Goal: Find specific page/section: Find specific page/section

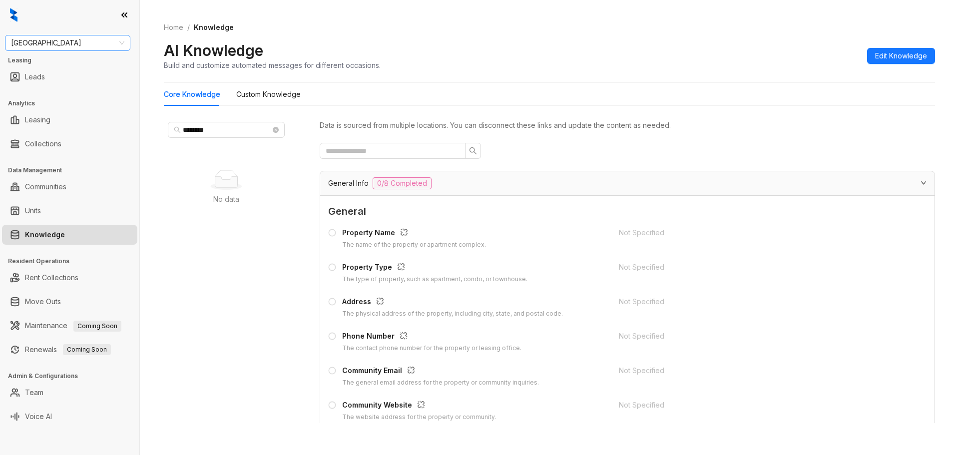
scroll to position [350, 0]
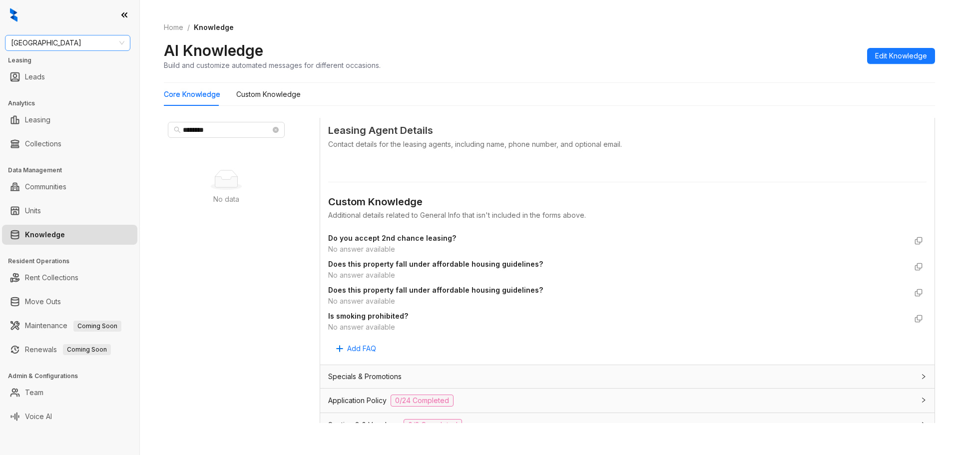
drag, startPoint x: 0, startPoint y: 0, endPoint x: 68, endPoint y: 39, distance: 78.7
click at [68, 39] on span "[GEOGRAPHIC_DATA]" at bounding box center [67, 42] width 113 height 15
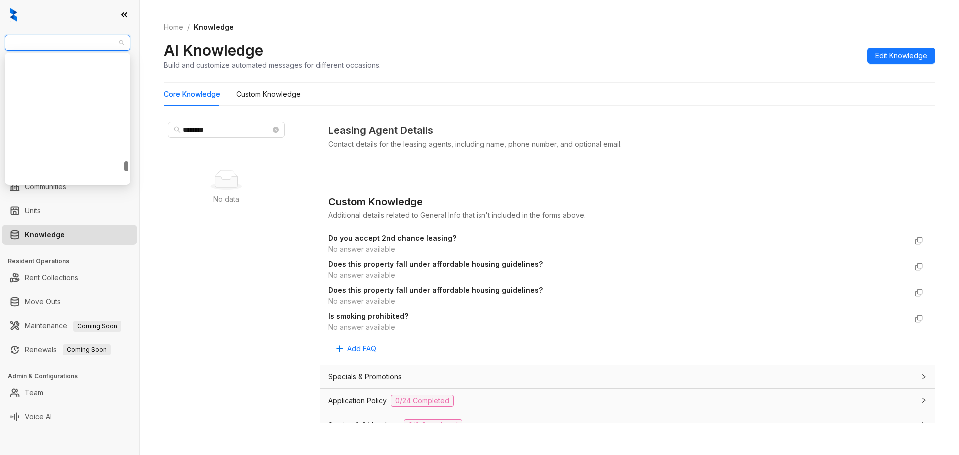
scroll to position [1385, 0]
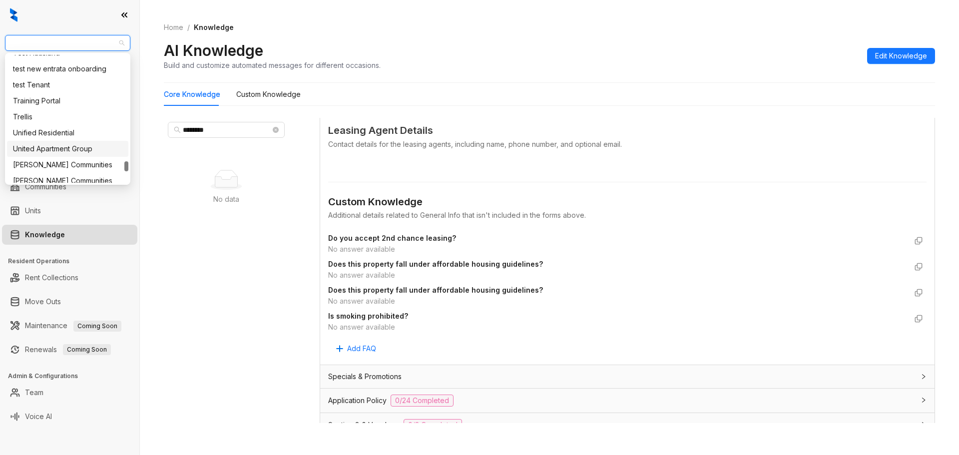
click at [79, 149] on div "United Apartment Group" at bounding box center [67, 148] width 109 height 11
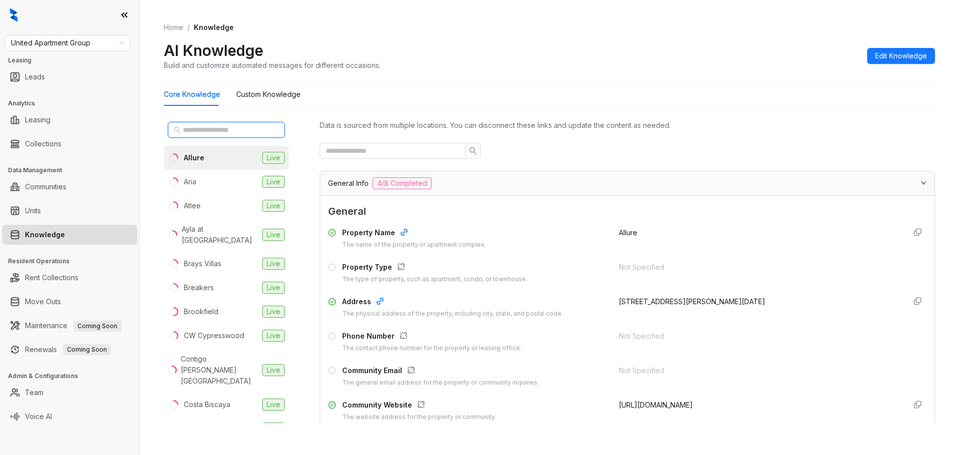
click at [231, 131] on input "text" at bounding box center [227, 129] width 88 height 11
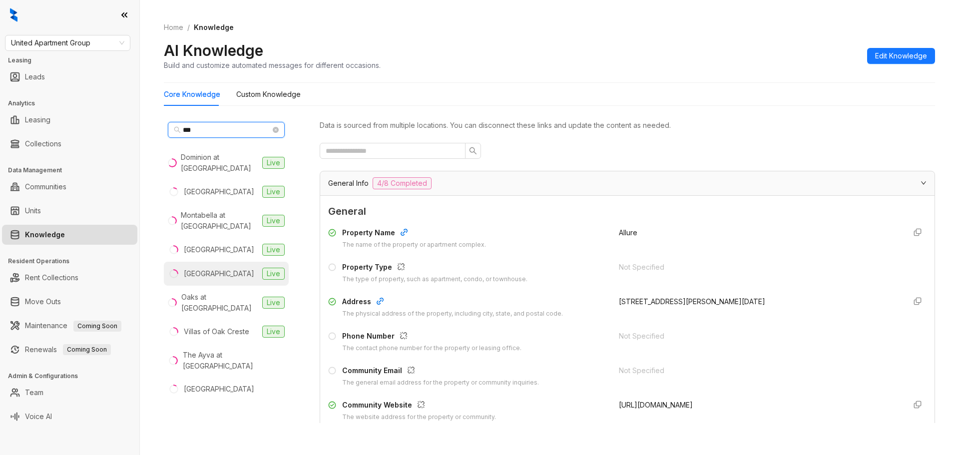
type input "***"
click at [215, 273] on div "[GEOGRAPHIC_DATA]" at bounding box center [219, 273] width 70 height 11
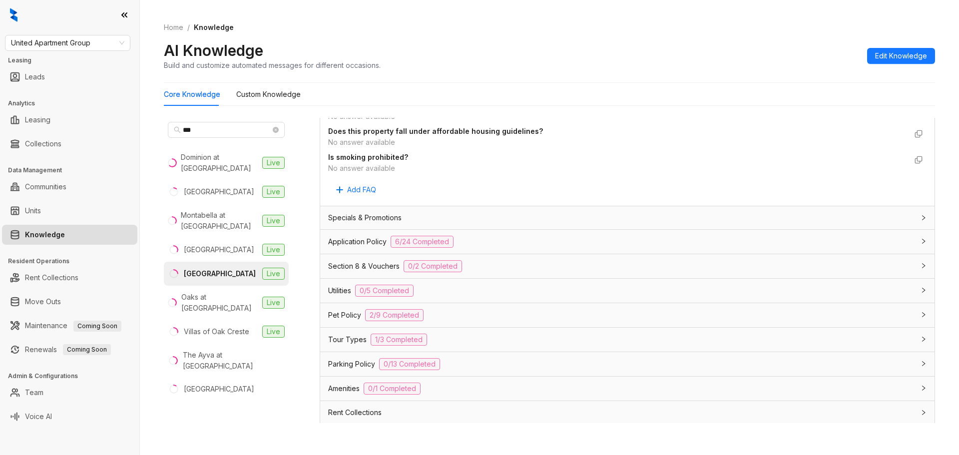
scroll to position [599, 0]
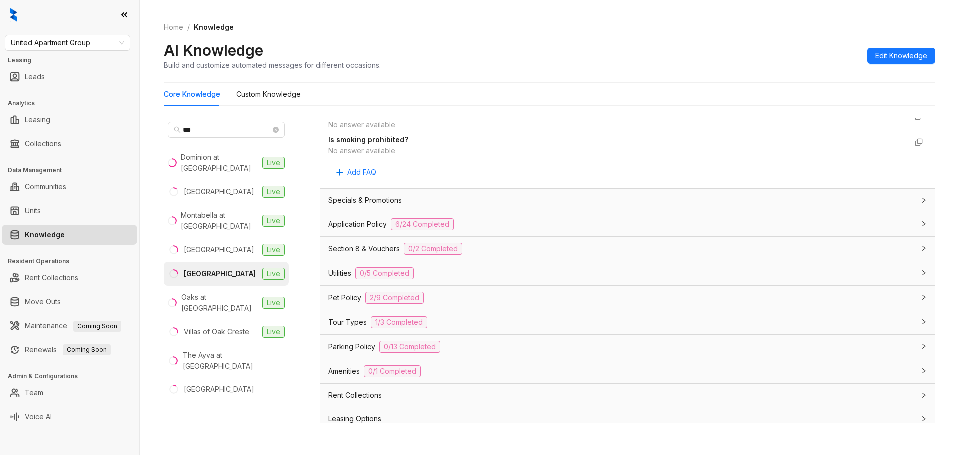
click at [516, 297] on div "Pet Policy 2/9 Completed" at bounding box center [621, 298] width 586 height 12
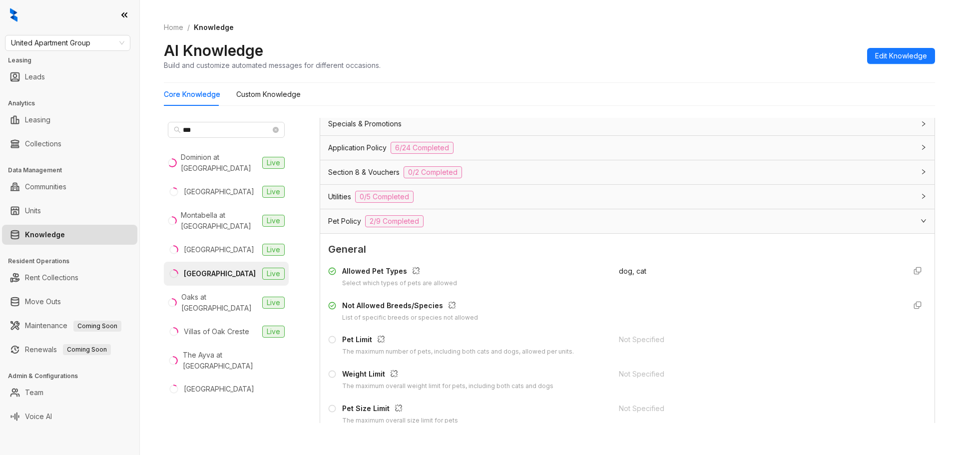
scroll to position [799, 0]
